Goal: Find specific page/section: Find specific page/section

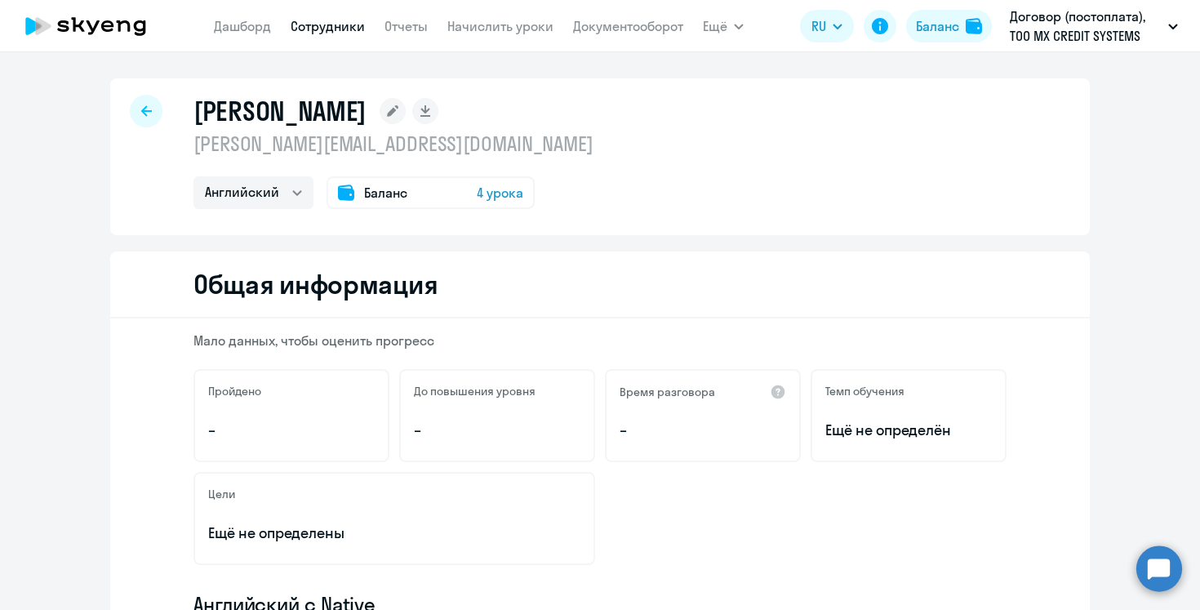
select select "english"
click at [332, 26] on link "Сотрудники" at bounding box center [328, 26] width 74 height 16
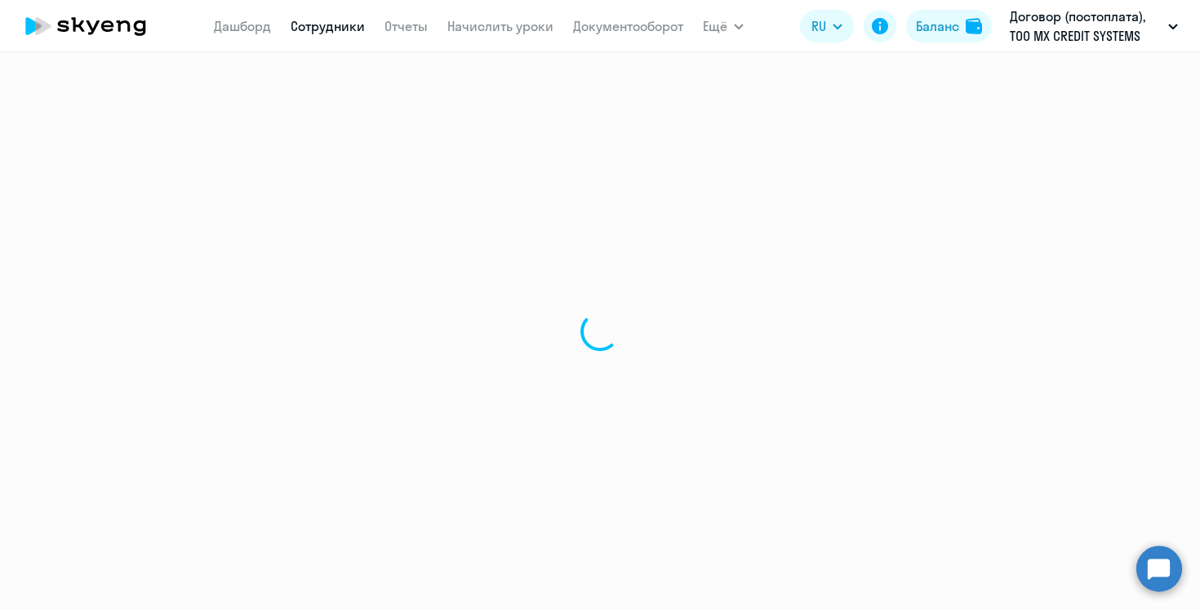
select select "30"
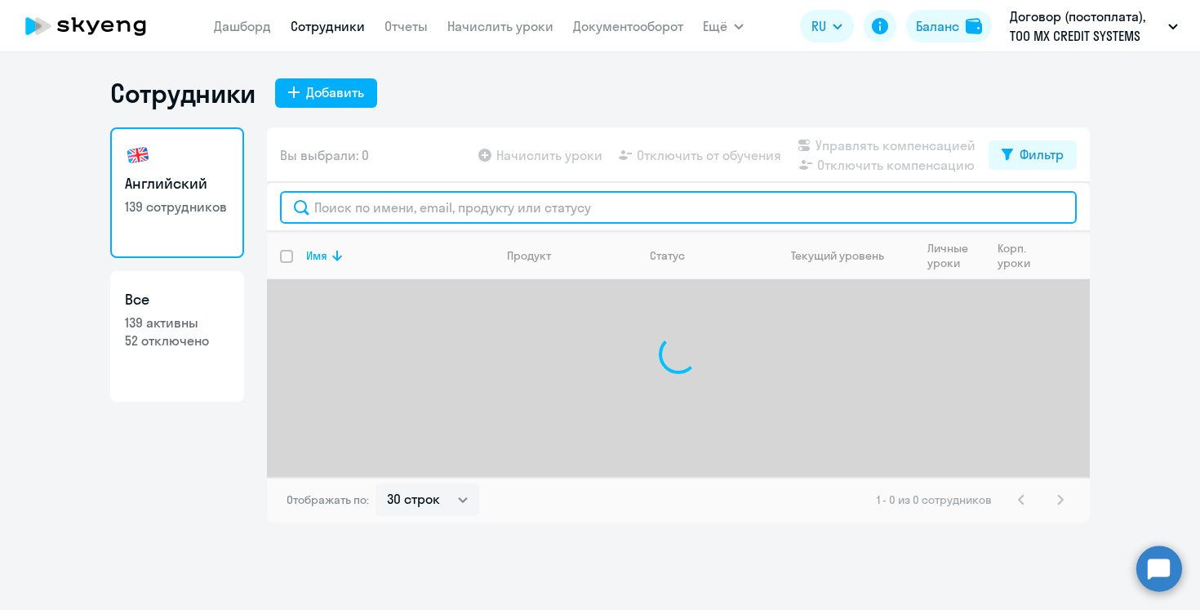
click at [343, 198] on input "text" at bounding box center [678, 207] width 796 height 33
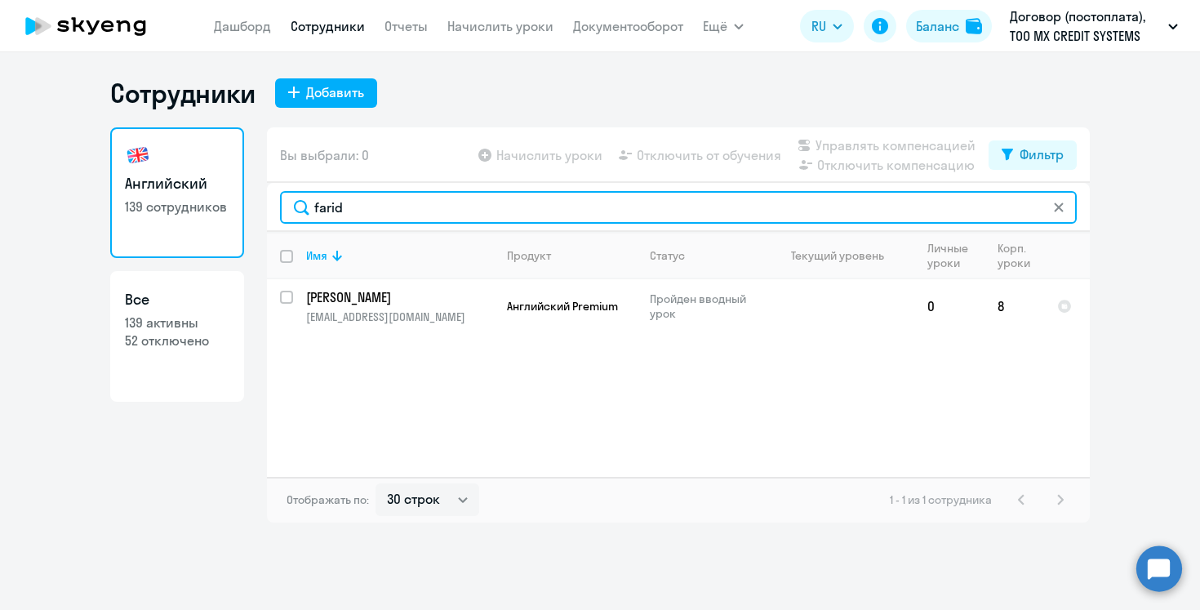
type input "farid"
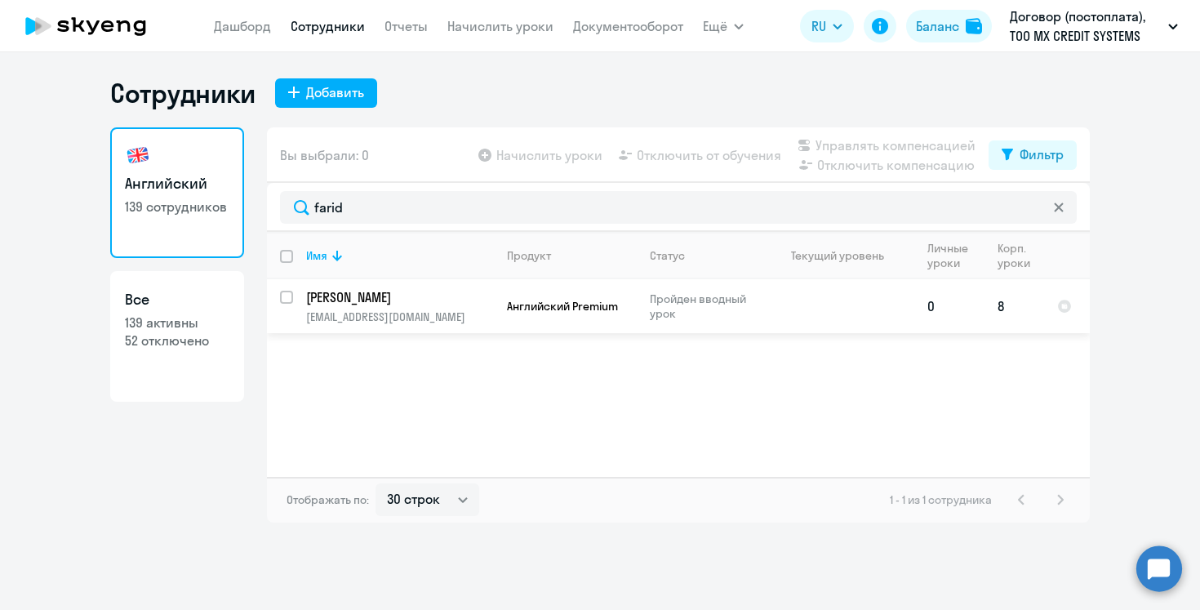
click at [359, 281] on td "Abbyasov Farid [EMAIL_ADDRESS][DOMAIN_NAME]" at bounding box center [393, 306] width 201 height 54
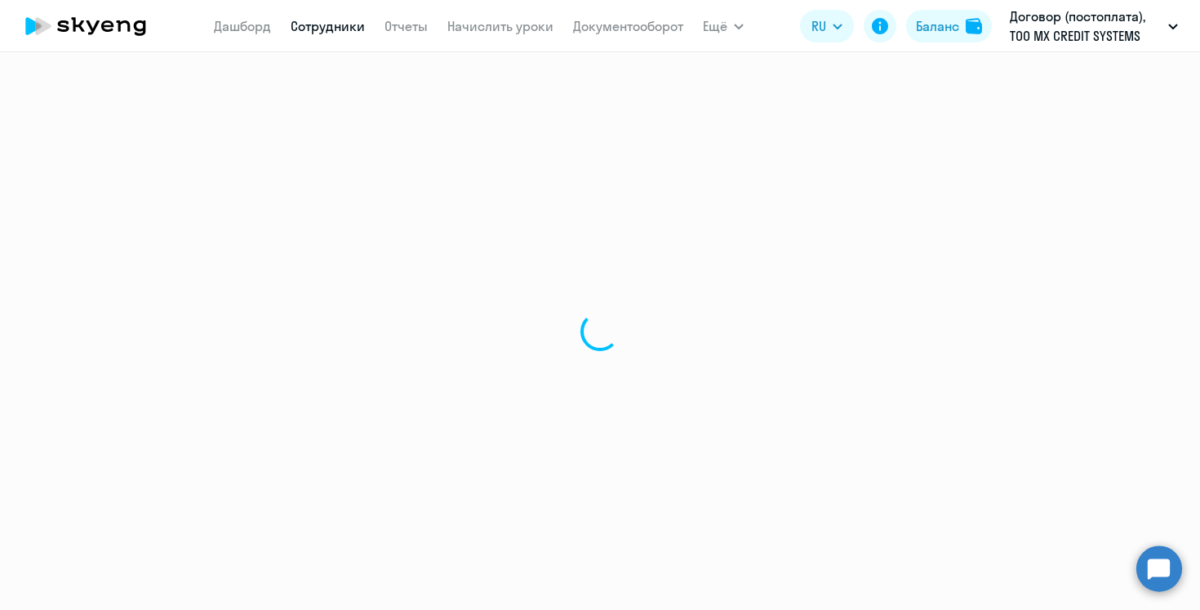
select select "english"
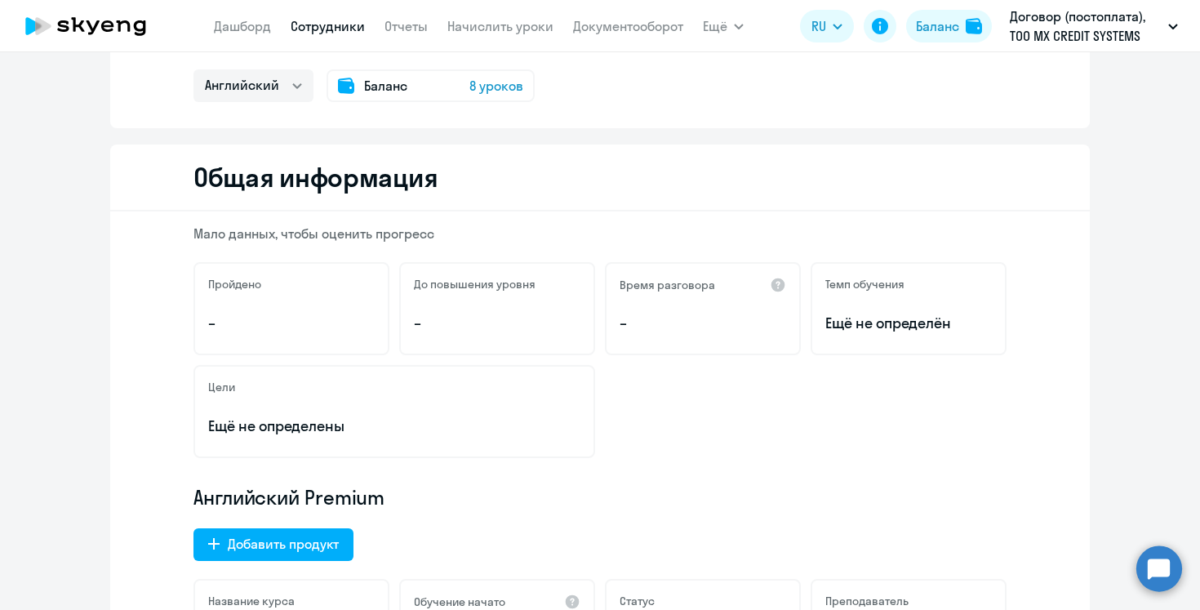
scroll to position [104, 0]
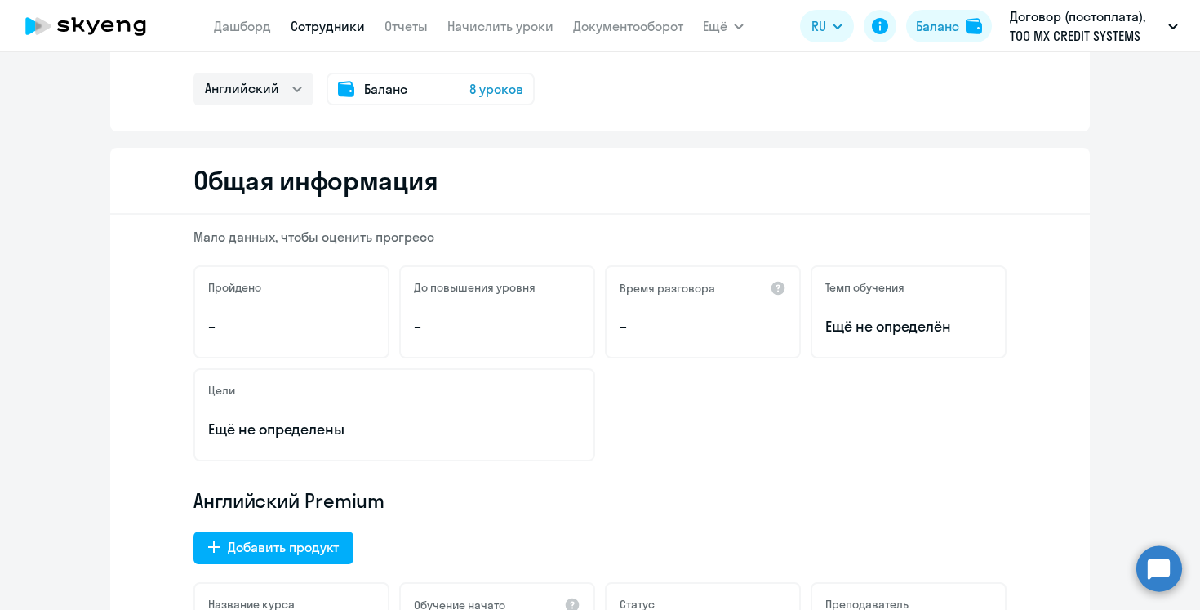
click at [481, 87] on span "8 уроков" at bounding box center [496, 89] width 54 height 20
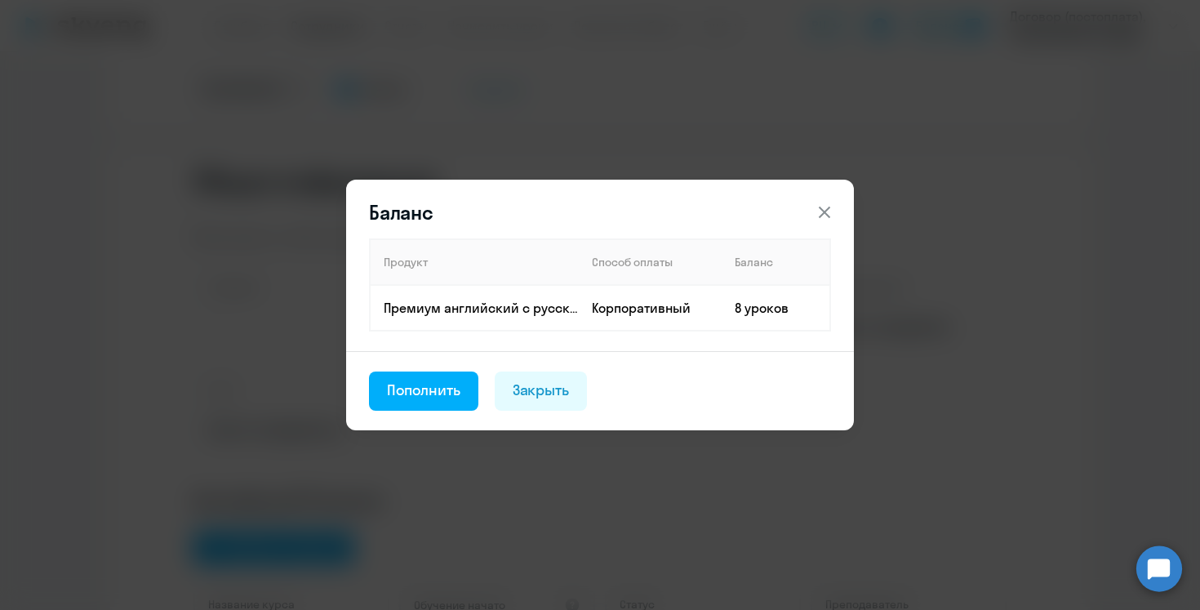
click at [819, 205] on icon at bounding box center [824, 212] width 20 height 20
